Goal: Task Accomplishment & Management: Manage account settings

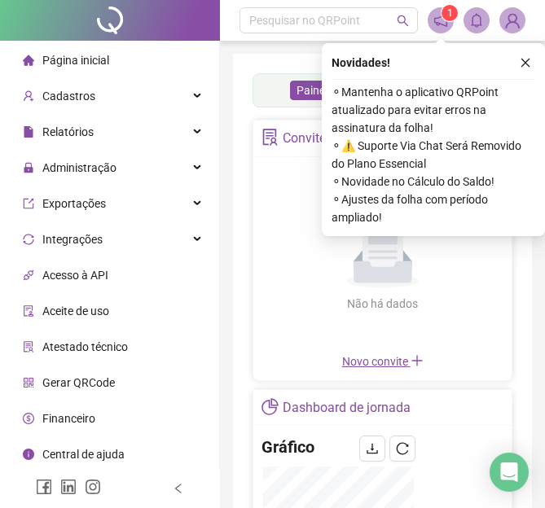
click at [524, 63] on icon "close" at bounding box center [525, 62] width 11 height 11
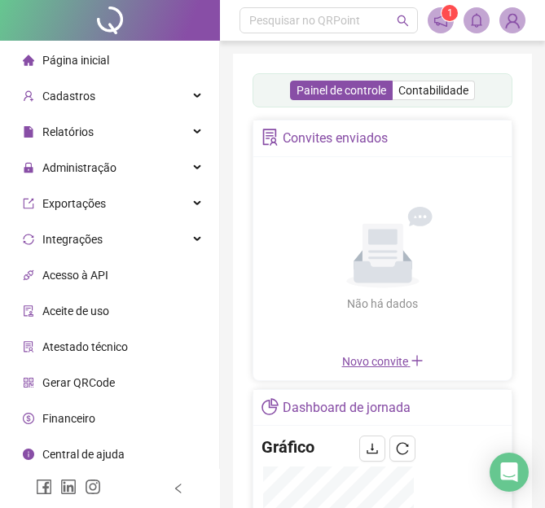
click at [448, 19] on span "1" at bounding box center [450, 12] width 6 height 11
click at [440, 16] on span "1" at bounding box center [440, 20] width 26 height 26
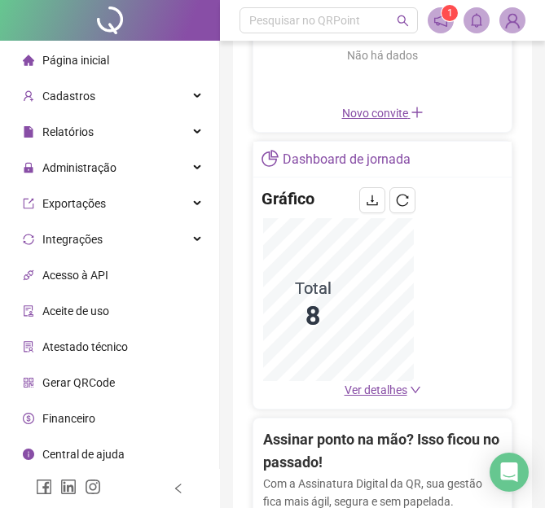
scroll to position [651, 0]
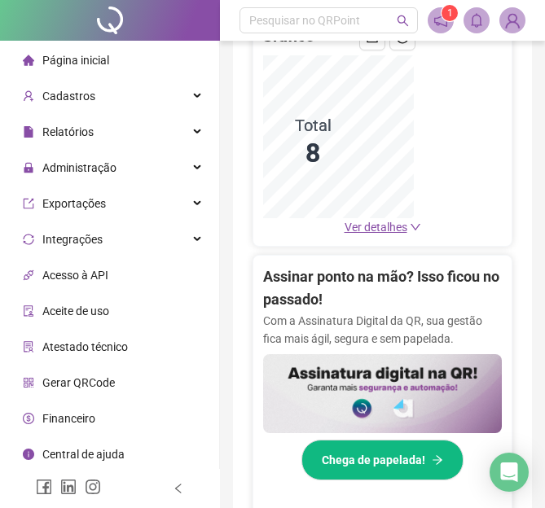
click at [388, 226] on span "Ver detalhes" at bounding box center [375, 227] width 63 height 13
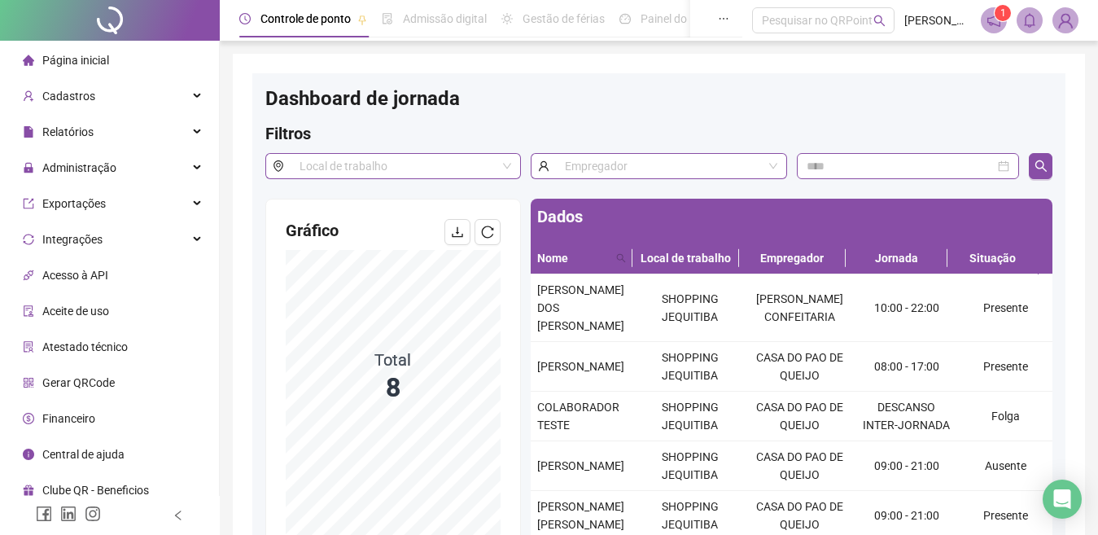
click at [331, 14] on span "Controle de ponto" at bounding box center [306, 18] width 90 height 13
click at [506, 168] on span at bounding box center [406, 166] width 212 height 24
click at [449, 197] on div "SHOPPING JEQUITIBA" at bounding box center [406, 199] width 204 height 18
click at [558, 173] on button "button" at bounding box center [1041, 166] width 24 height 26
click at [558, 34] on div "Painel do DP" at bounding box center [670, 18] width 101 height 37
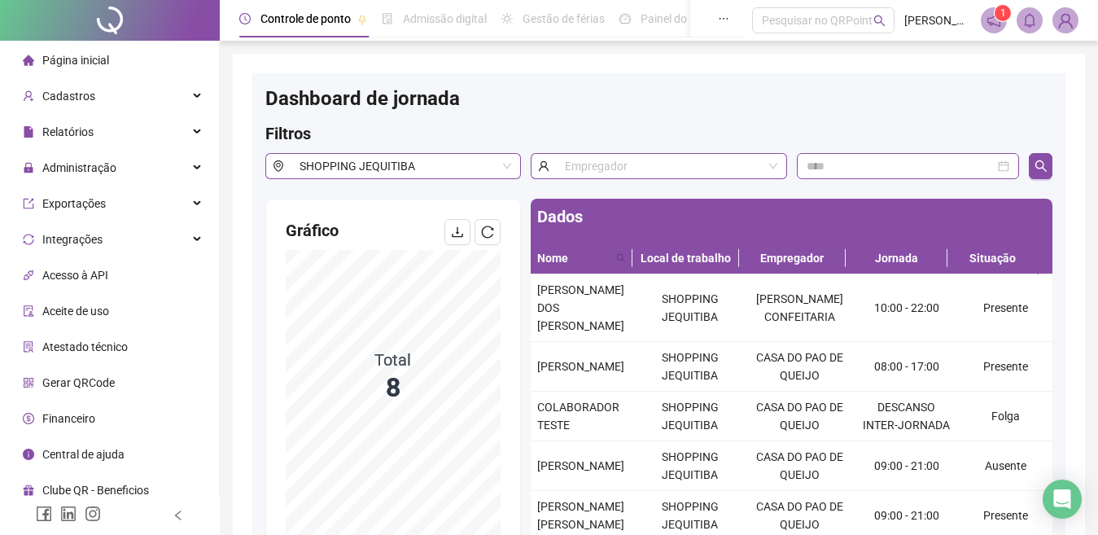
click at [558, 25] on span "Painel do DP" at bounding box center [673, 18] width 64 height 13
click at [558, 24] on span "Painel do DP" at bounding box center [673, 18] width 64 height 13
click at [558, 165] on span at bounding box center [671, 166] width 212 height 24
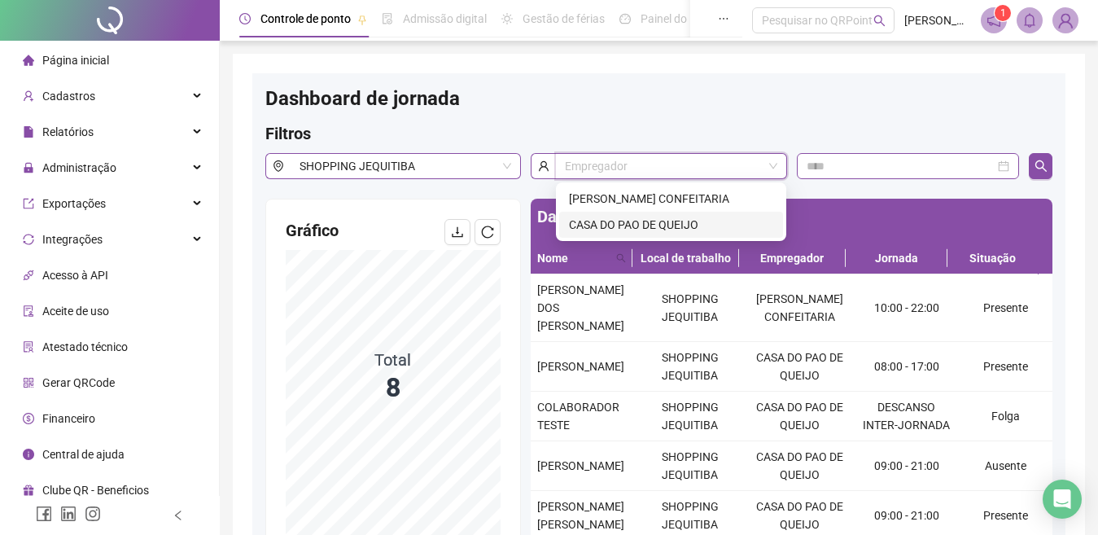
click at [558, 226] on div "CASA DO PAO DE QUEIJO" at bounding box center [671, 225] width 204 height 18
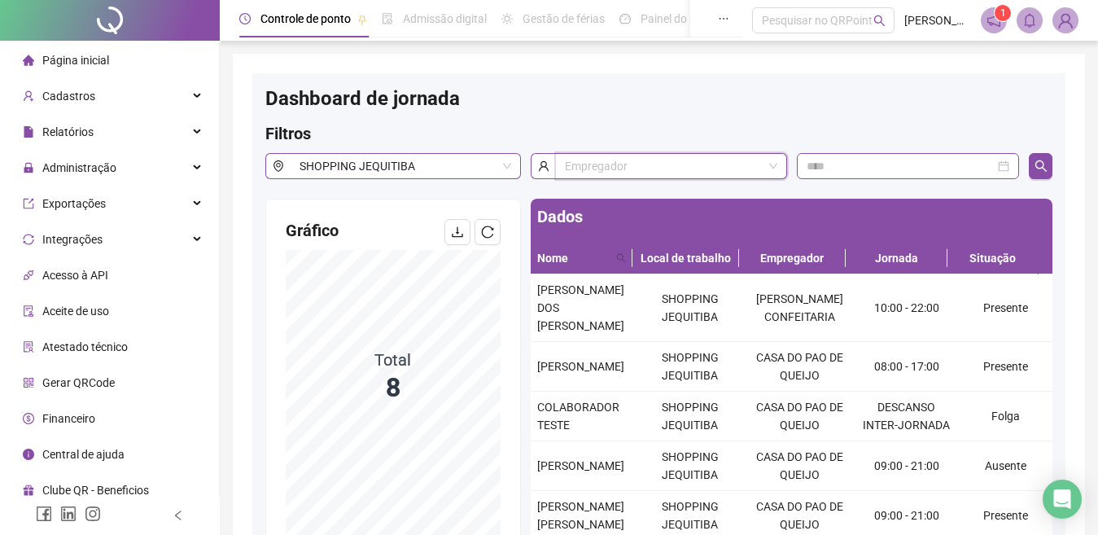
click at [558, 169] on span at bounding box center [671, 166] width 212 height 24
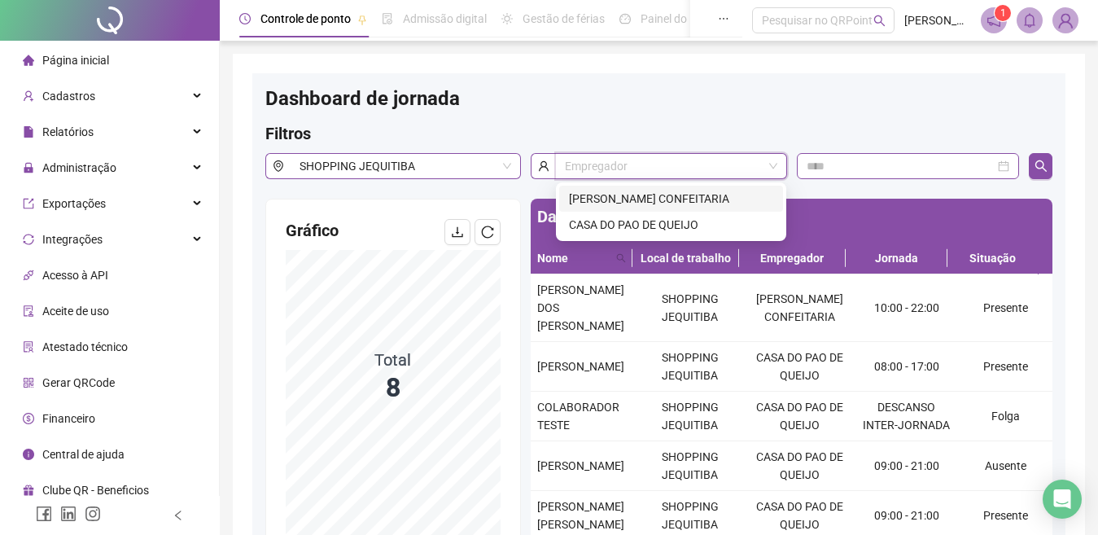
click at [558, 198] on div "[PERSON_NAME] CONFEITARIA" at bounding box center [671, 199] width 204 height 18
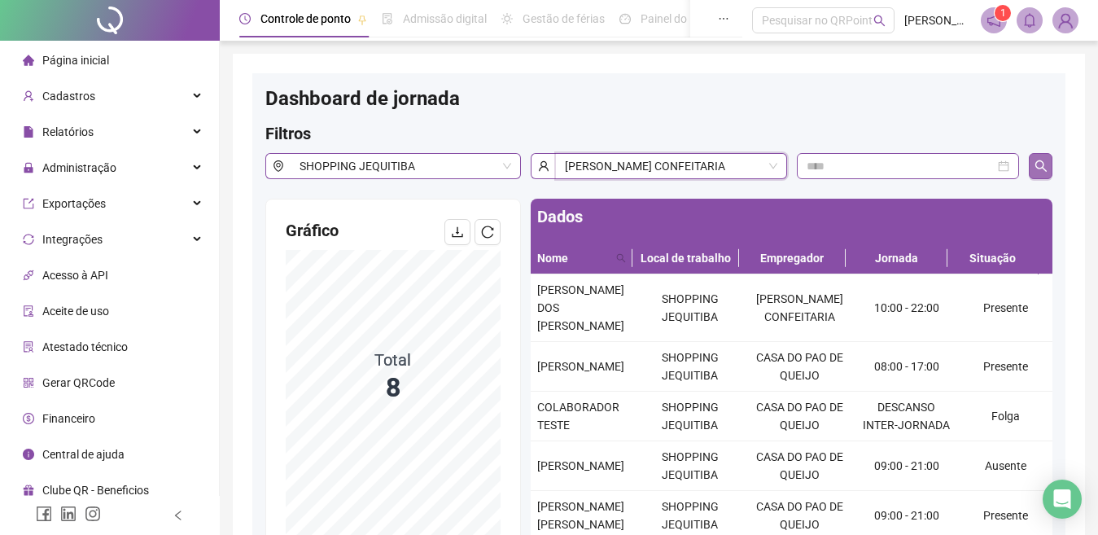
click at [558, 166] on button "button" at bounding box center [1041, 166] width 24 height 26
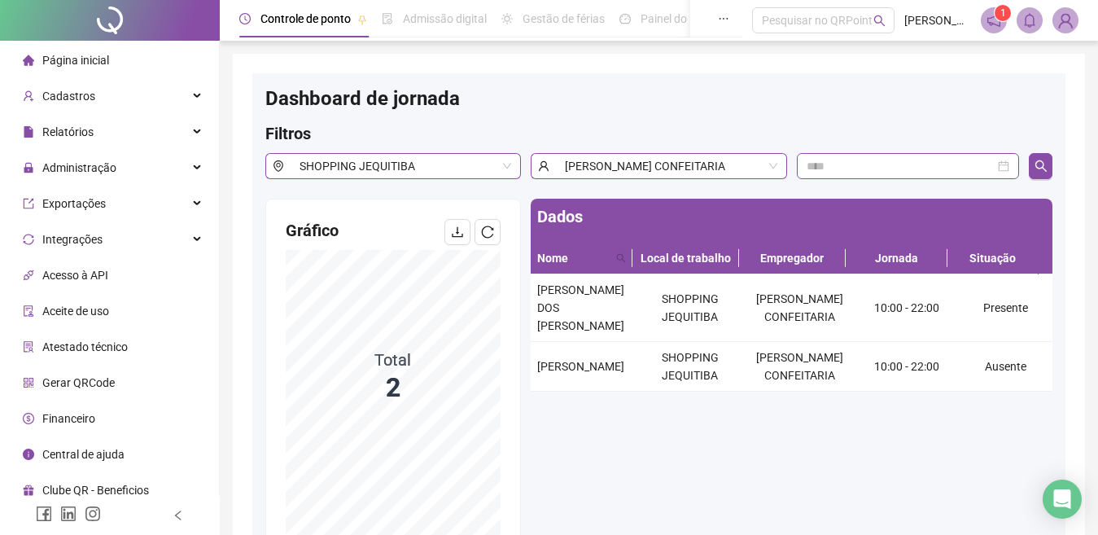
click at [558, 20] on icon "notification" at bounding box center [994, 20] width 15 height 15
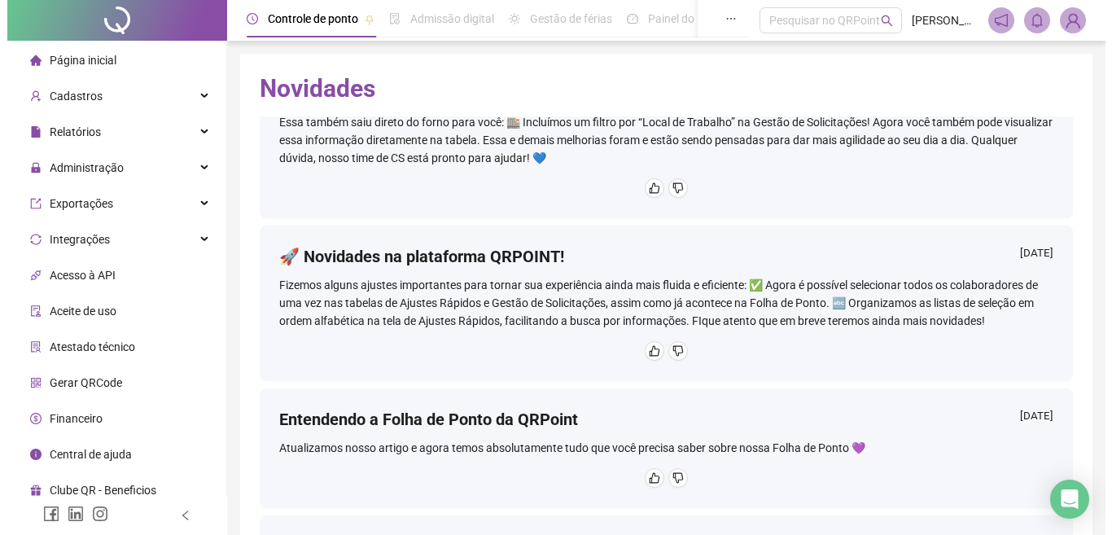
scroll to position [1022, 0]
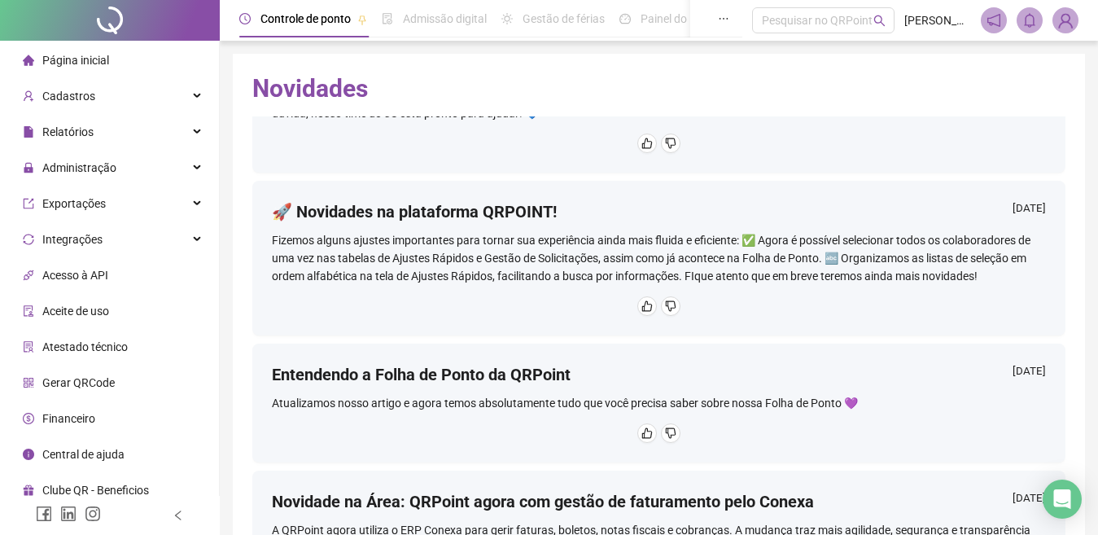
click at [558, 30] on span at bounding box center [1066, 20] width 26 height 26
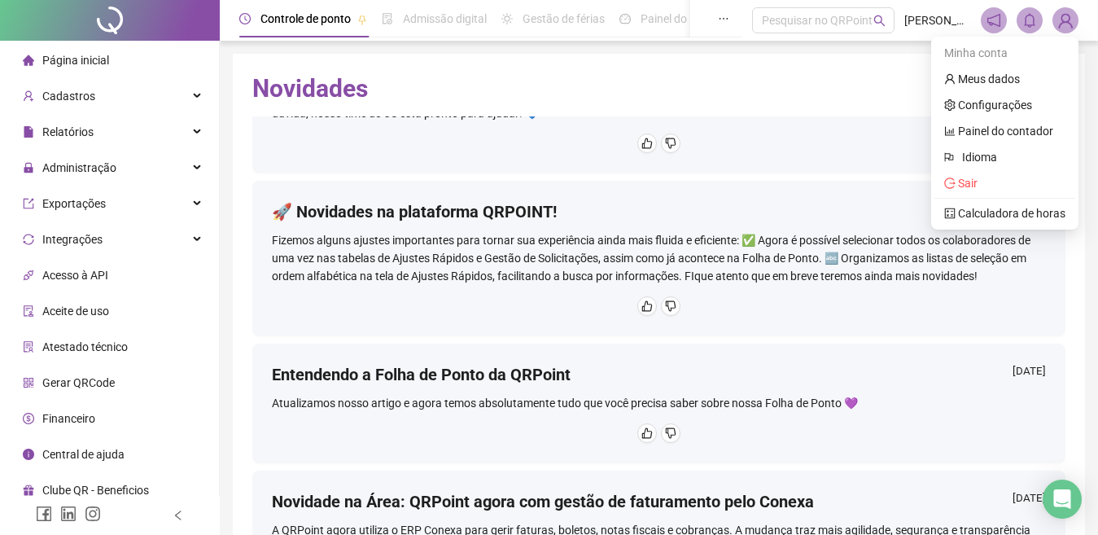
click at [558, 22] on img at bounding box center [1066, 20] width 24 height 24
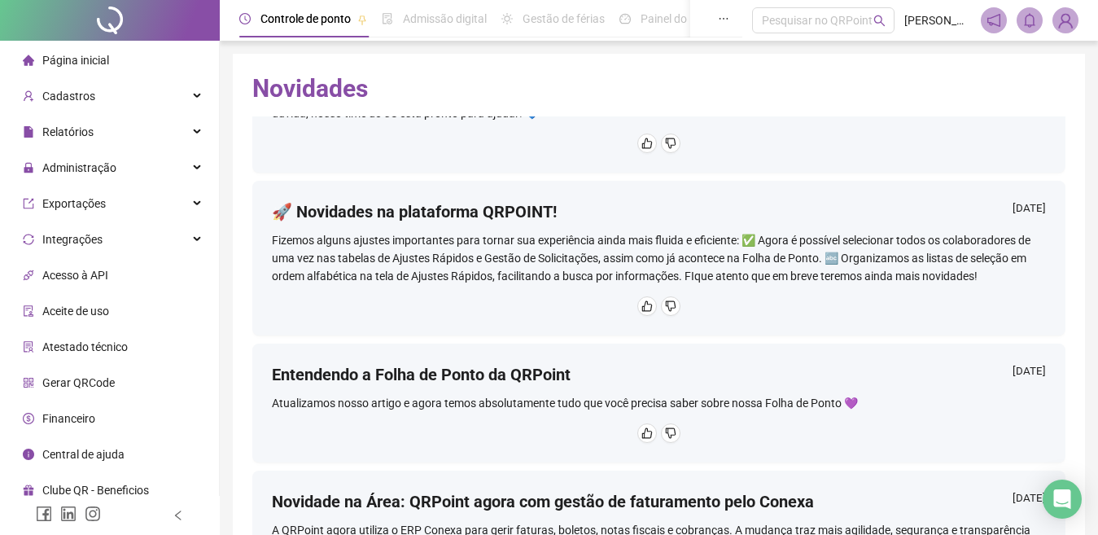
click at [558, 22] on img at bounding box center [1066, 20] width 24 height 24
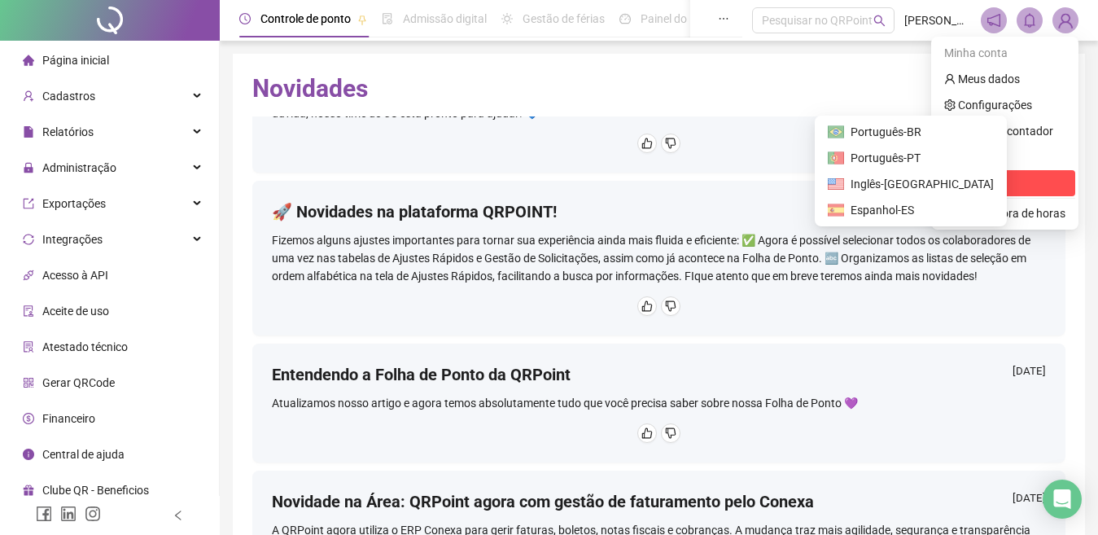
click at [558, 186] on span "Sair" at bounding box center [968, 183] width 20 height 13
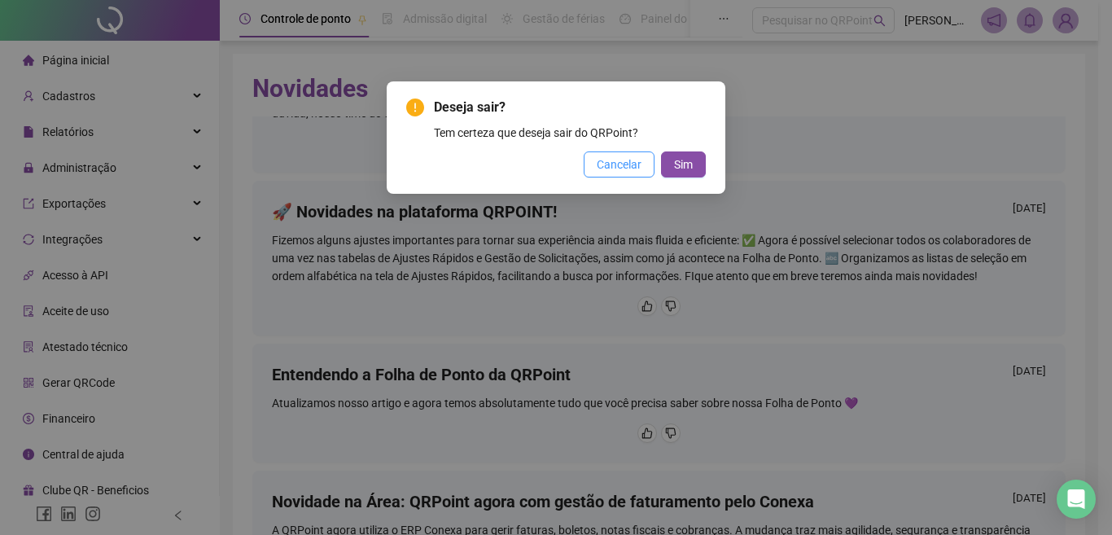
click at [558, 158] on button "Cancelar" at bounding box center [619, 164] width 71 height 26
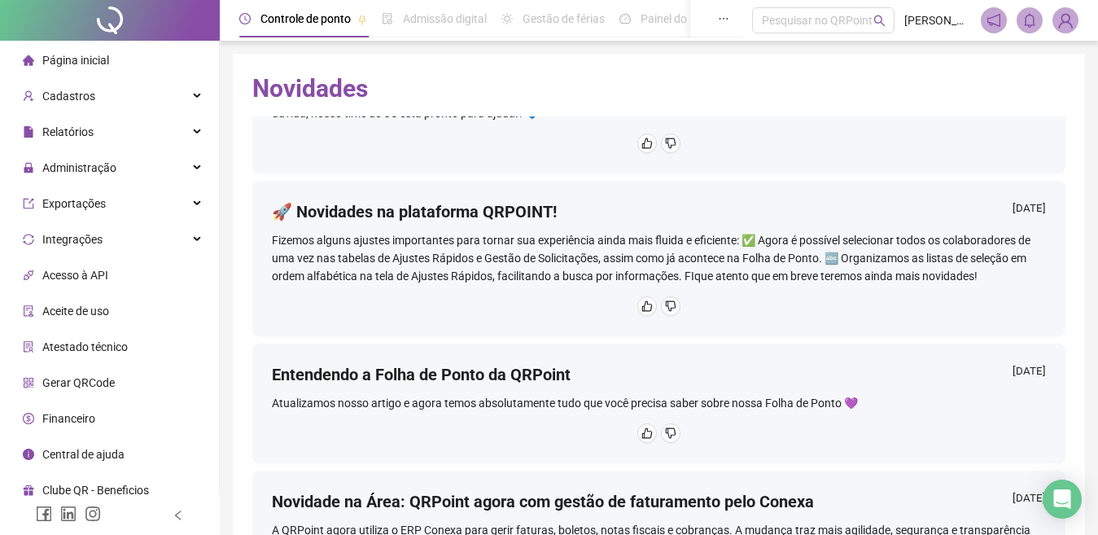
click at [558, 22] on img at bounding box center [1066, 20] width 24 height 24
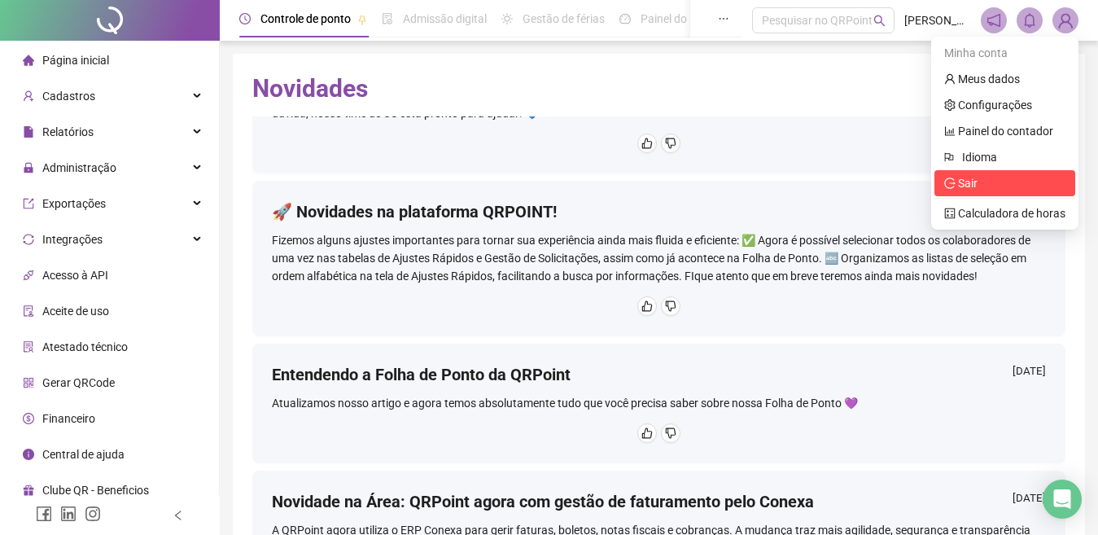
click at [558, 191] on span "Sair" at bounding box center [1005, 183] width 121 height 18
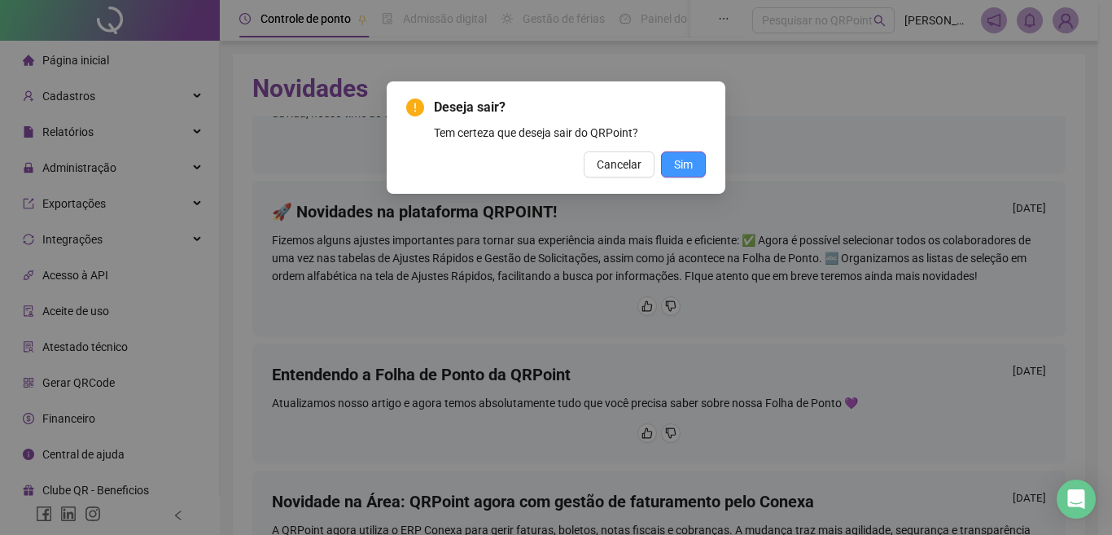
click at [558, 165] on span "Sim" at bounding box center [683, 165] width 19 height 18
